Goal: Information Seeking & Learning: Learn about a topic

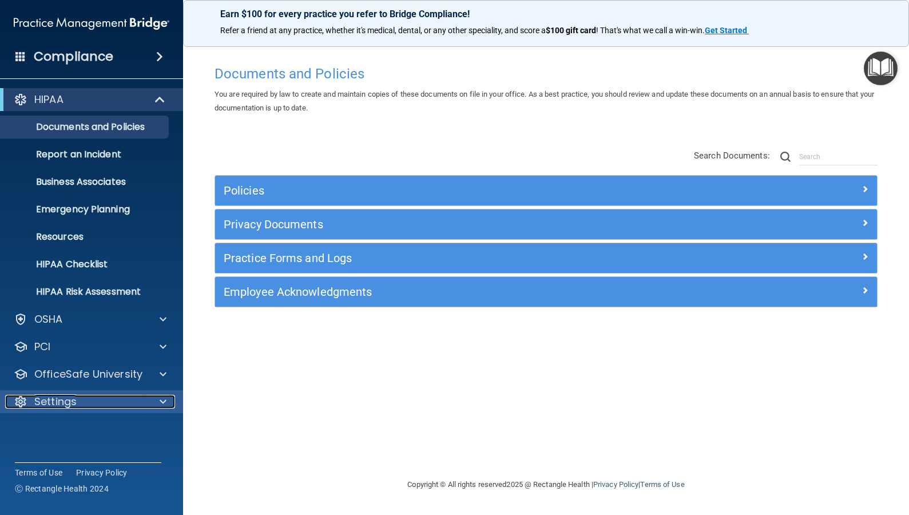
click at [73, 406] on p "Settings" at bounding box center [55, 402] width 42 height 14
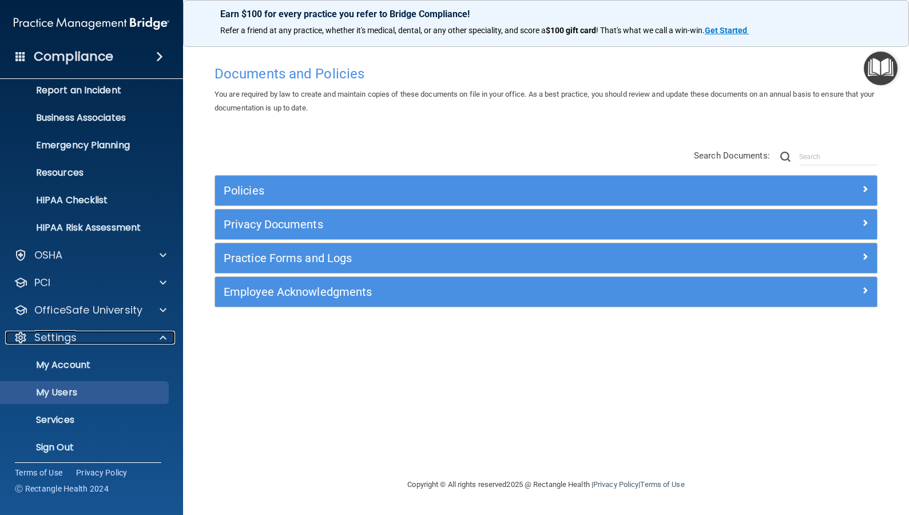
scroll to position [70, 0]
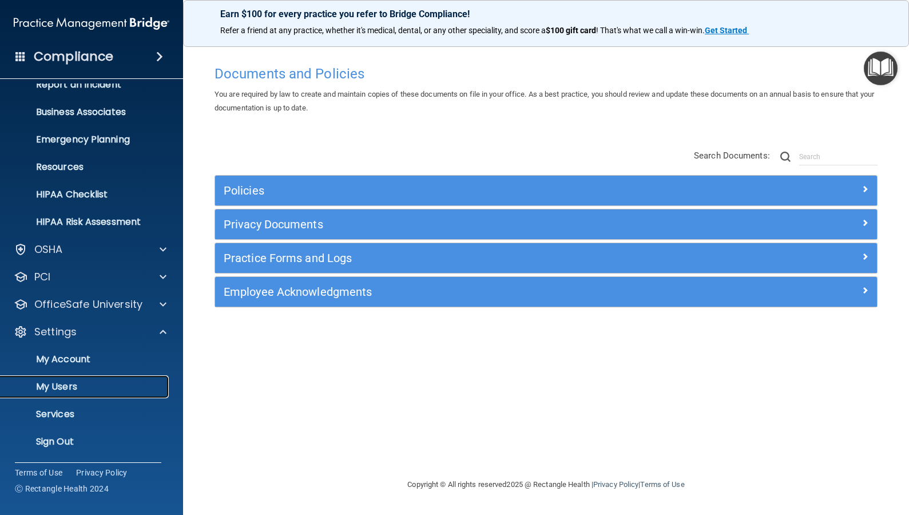
click at [96, 382] on p "My Users" at bounding box center [85, 386] width 156 height 11
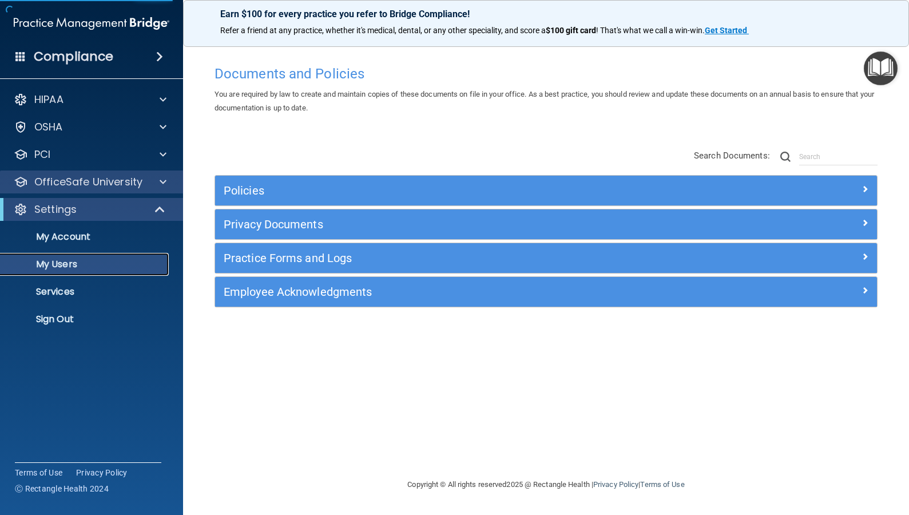
select select "20"
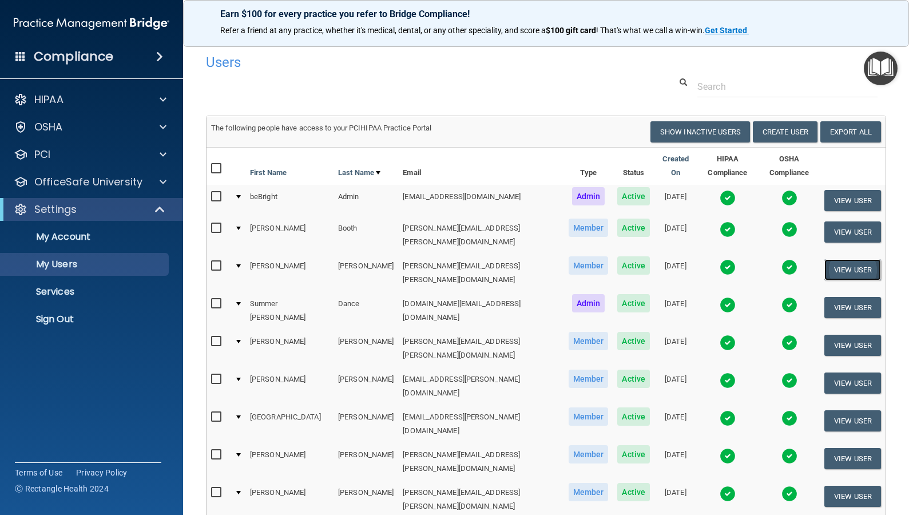
click at [846, 259] on button "View User" at bounding box center [853, 269] width 57 height 21
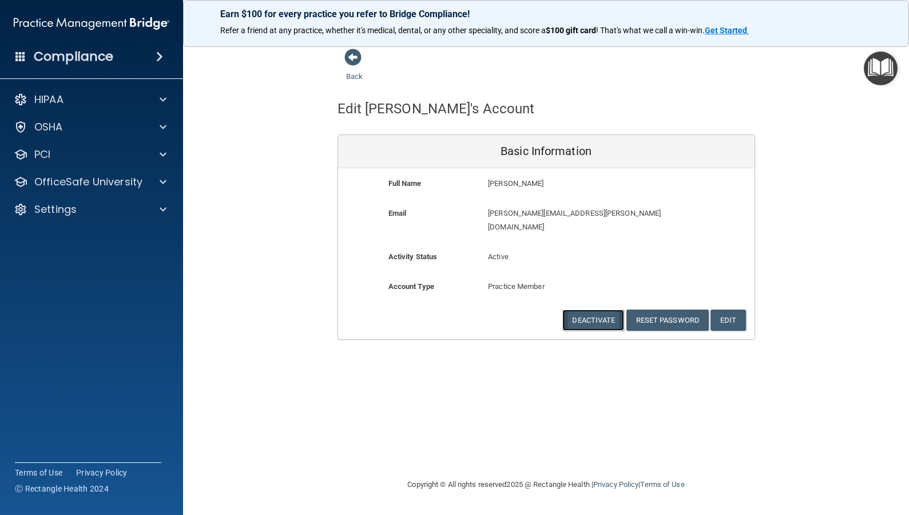
click at [597, 310] on button "Deactivate" at bounding box center [594, 320] width 62 height 21
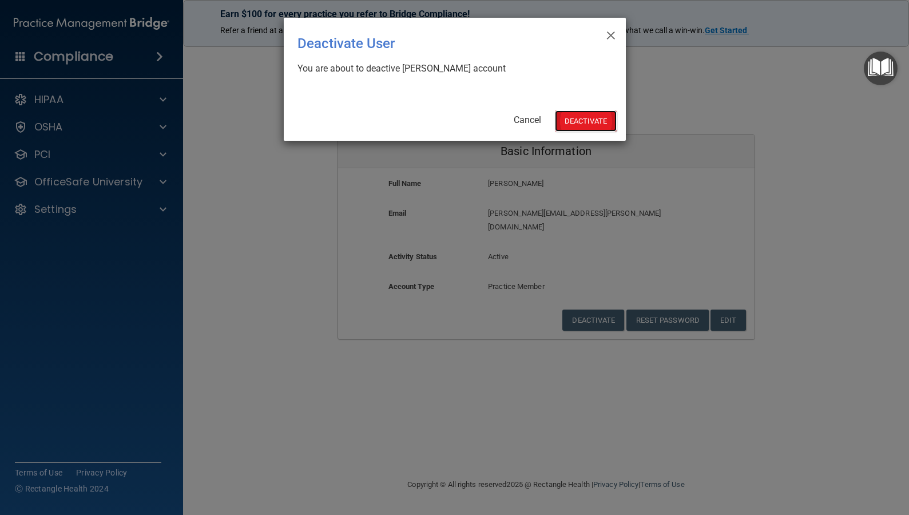
click at [589, 125] on button "Deactivate" at bounding box center [586, 120] width 62 height 21
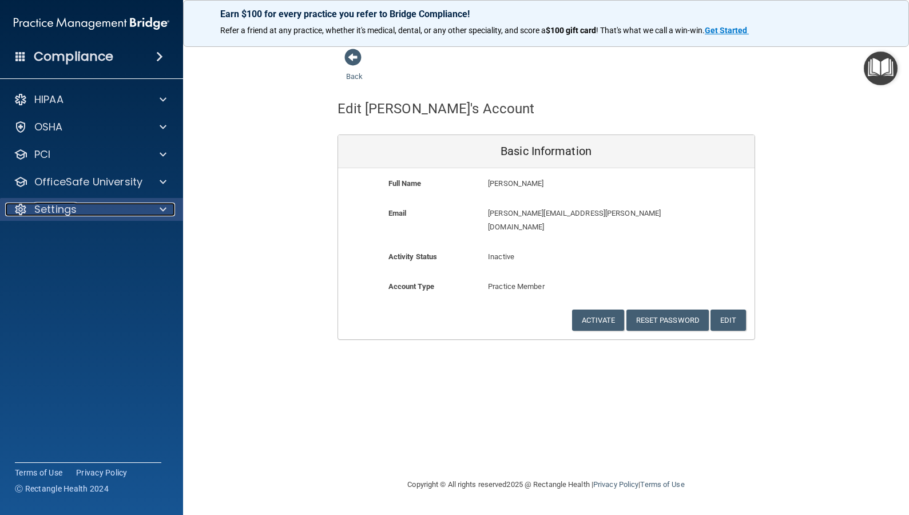
click at [62, 212] on p "Settings" at bounding box center [55, 210] width 42 height 14
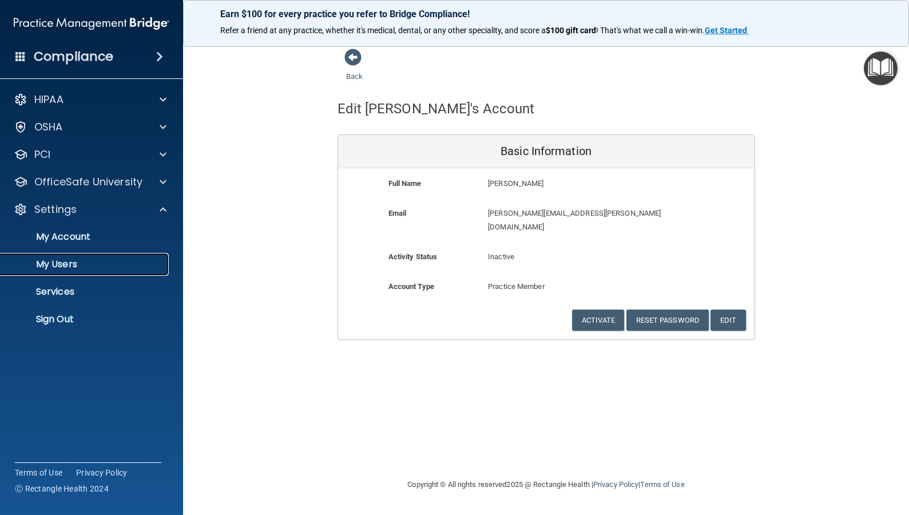
click at [52, 261] on p "My Users" at bounding box center [85, 264] width 156 height 11
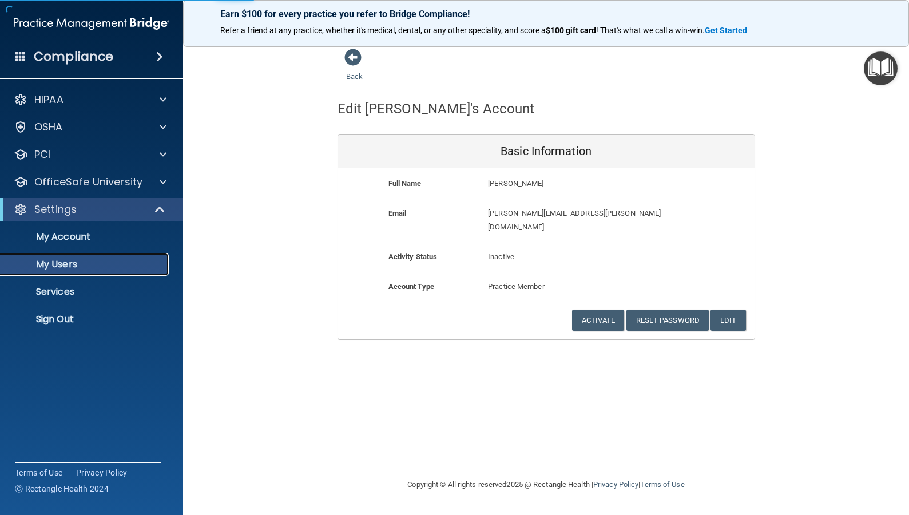
select select "20"
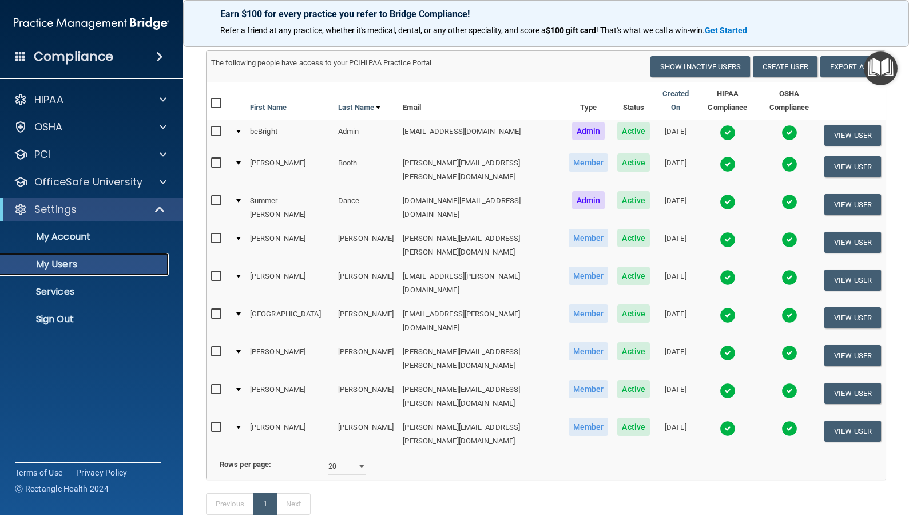
scroll to position [66, 0]
click at [845, 420] on button "View User" at bounding box center [853, 430] width 57 height 21
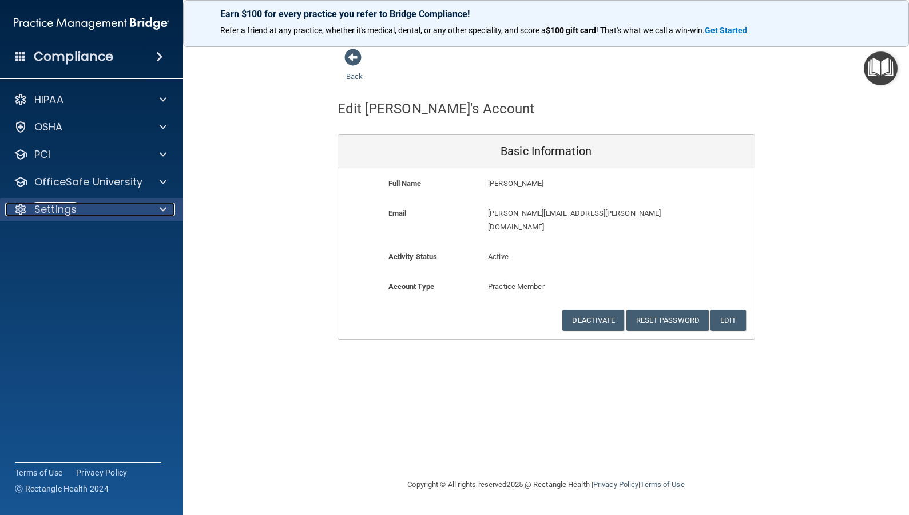
click at [36, 209] on p "Settings" at bounding box center [55, 210] width 42 height 14
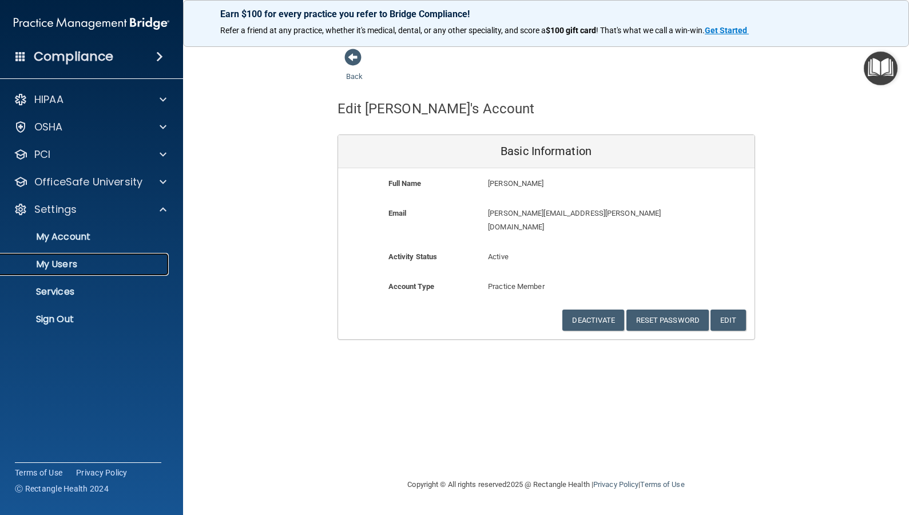
click at [47, 261] on p "My Users" at bounding box center [85, 264] width 156 height 11
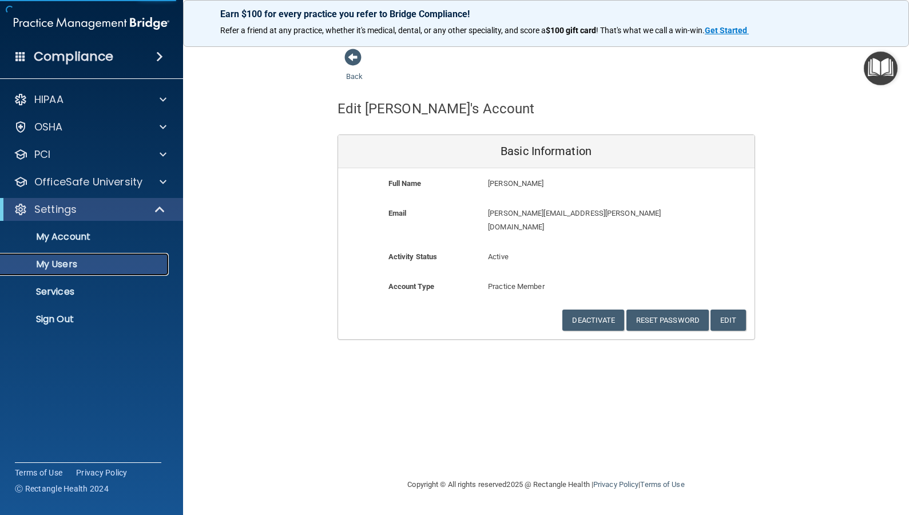
select select "20"
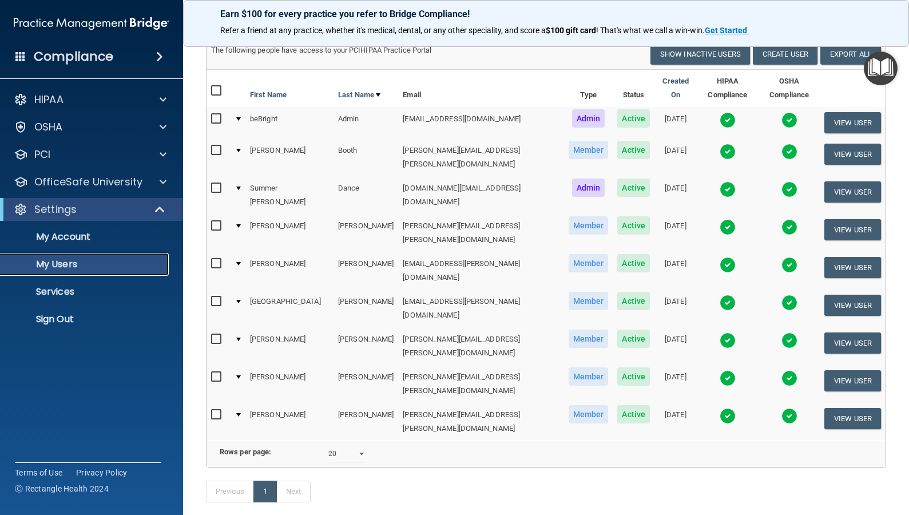
scroll to position [61, 0]
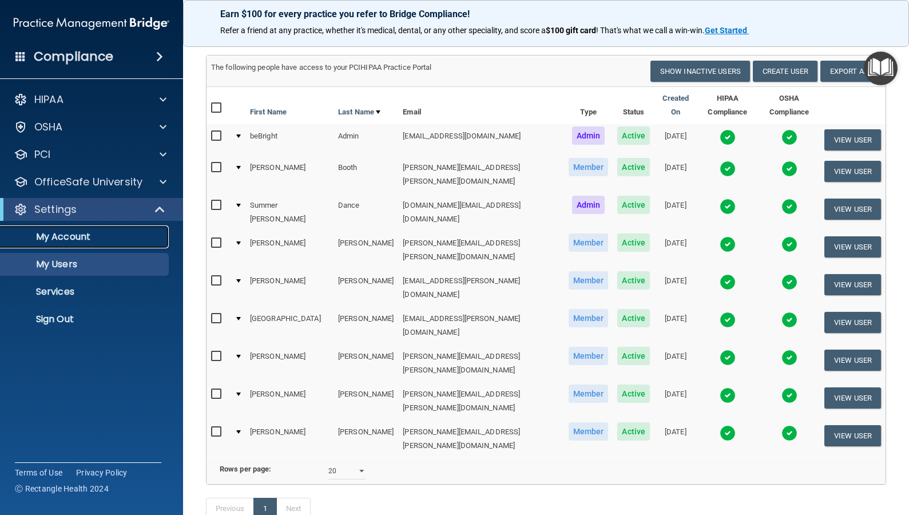
click at [53, 238] on p "My Account" at bounding box center [85, 236] width 156 height 11
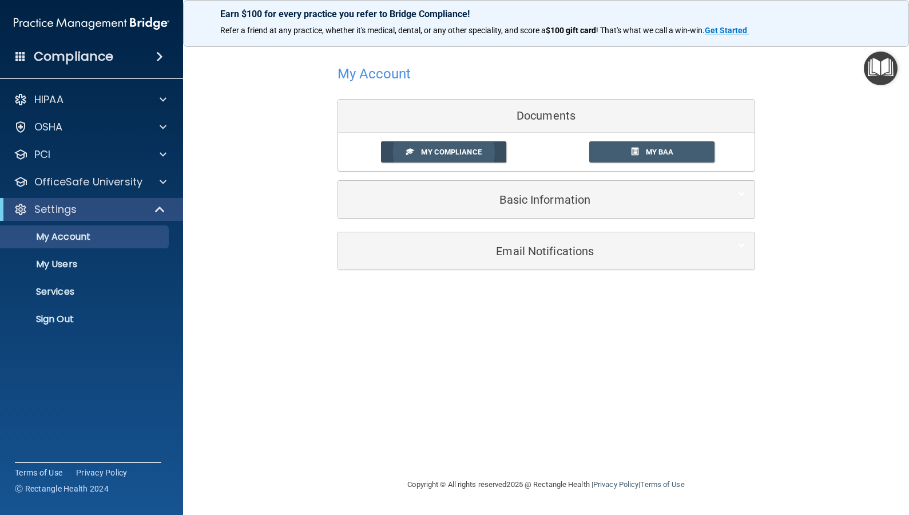
click at [478, 159] on link "My Compliance" at bounding box center [443, 151] width 125 height 21
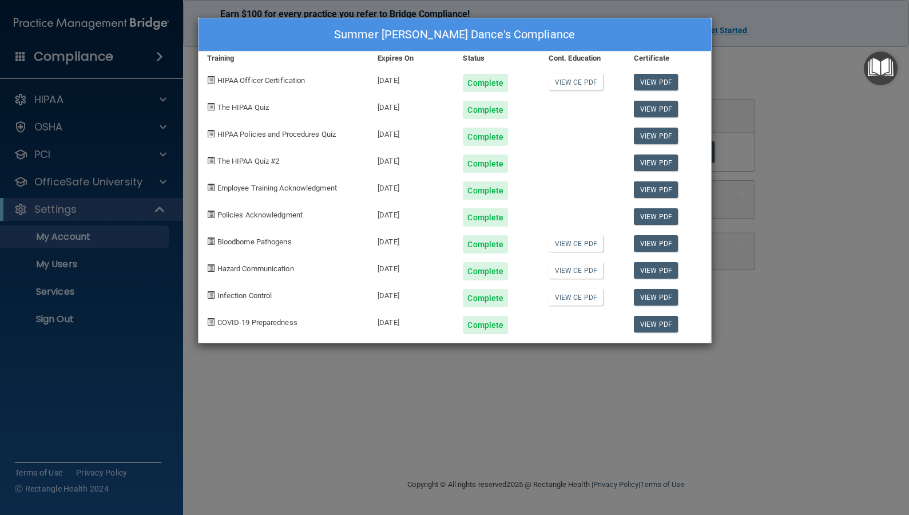
click at [529, 394] on div "Summer Daye Dance's Compliance Training Expires On Status Cont. Education Certi…" at bounding box center [454, 257] width 909 height 515
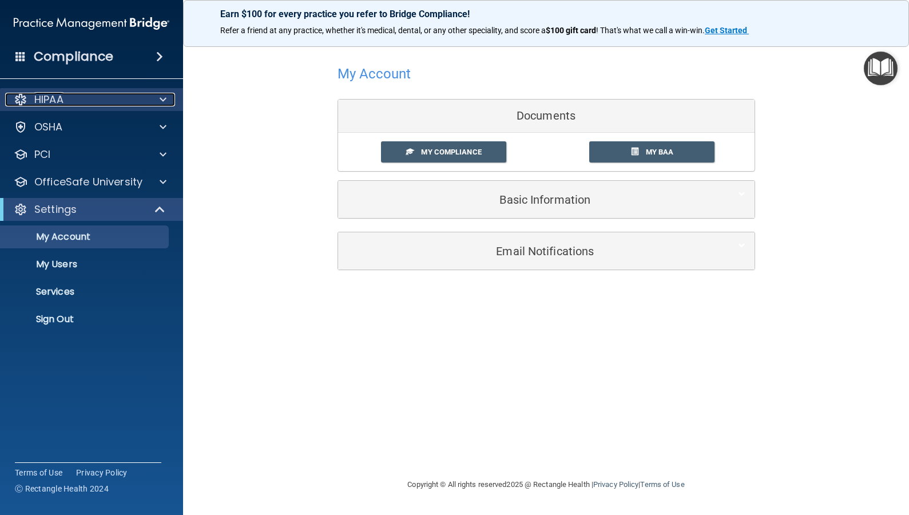
click at [77, 102] on div "HIPAA" at bounding box center [76, 100] width 142 height 14
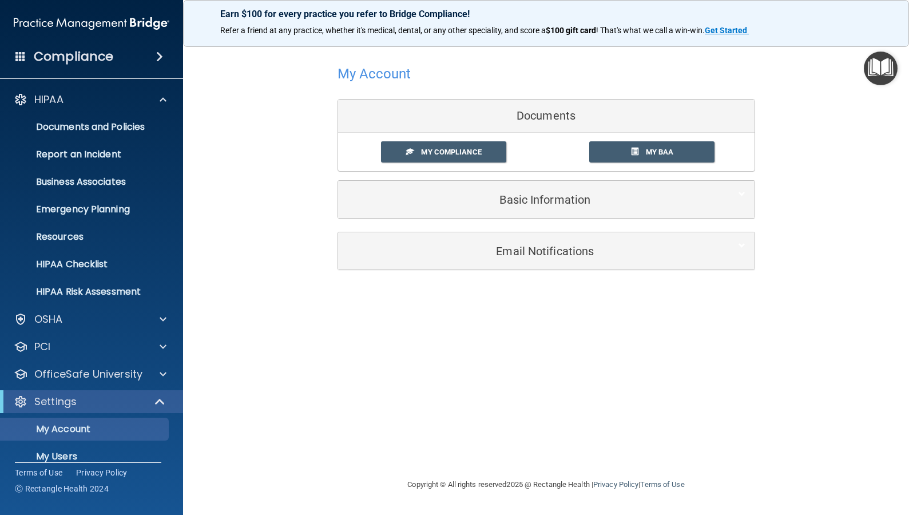
click at [881, 60] on img "Open Resource Center" at bounding box center [881, 69] width 34 height 34
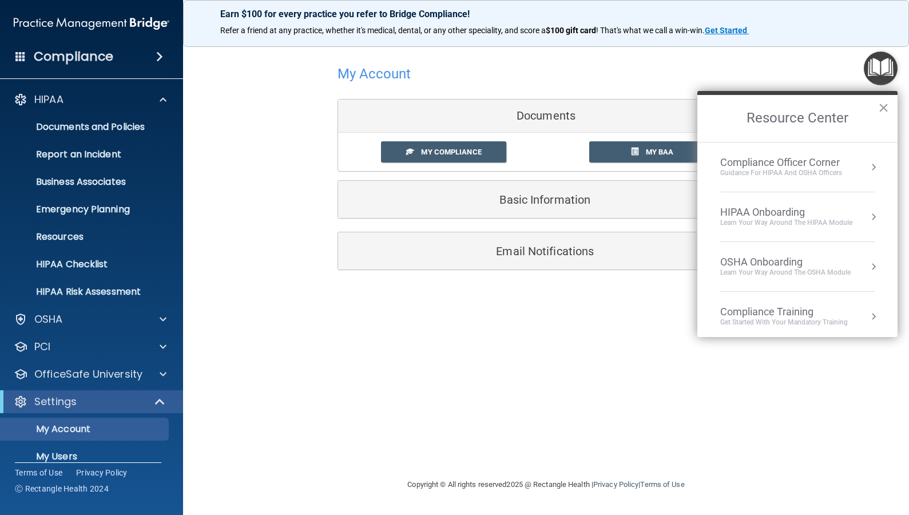
click at [766, 215] on div "HIPAA Onboarding" at bounding box center [786, 212] width 132 height 13
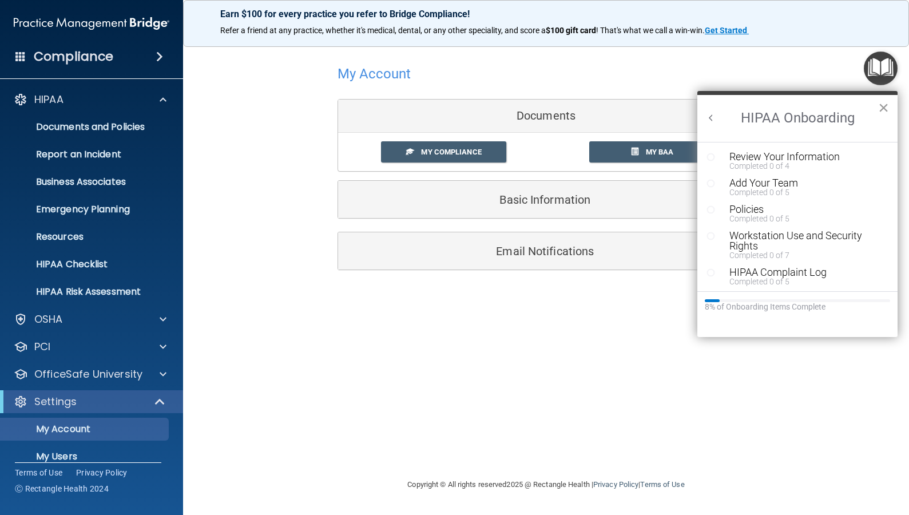
click at [887, 110] on button "×" at bounding box center [883, 107] width 11 height 18
